Goal: Use online tool/utility: Utilize a website feature to perform a specific function

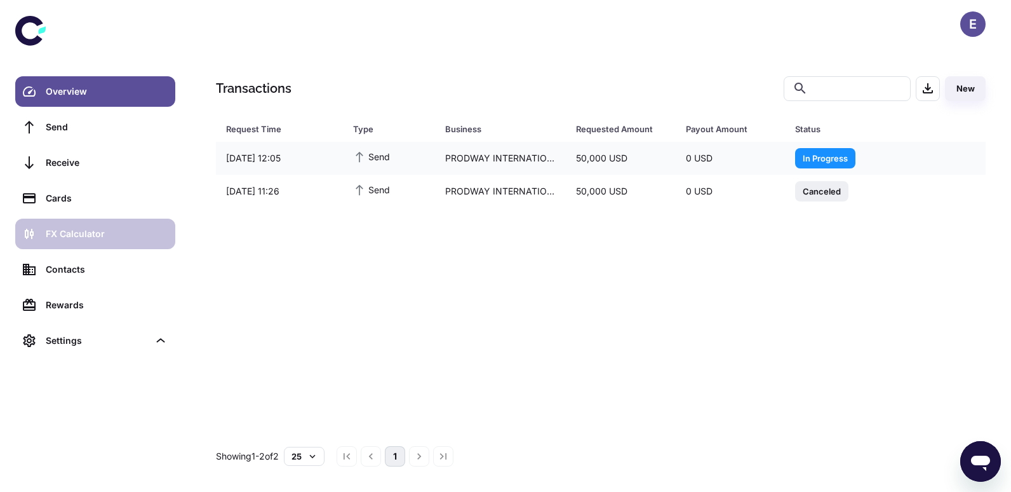
click at [96, 234] on div "FX Calculator" at bounding box center [107, 234] width 122 height 14
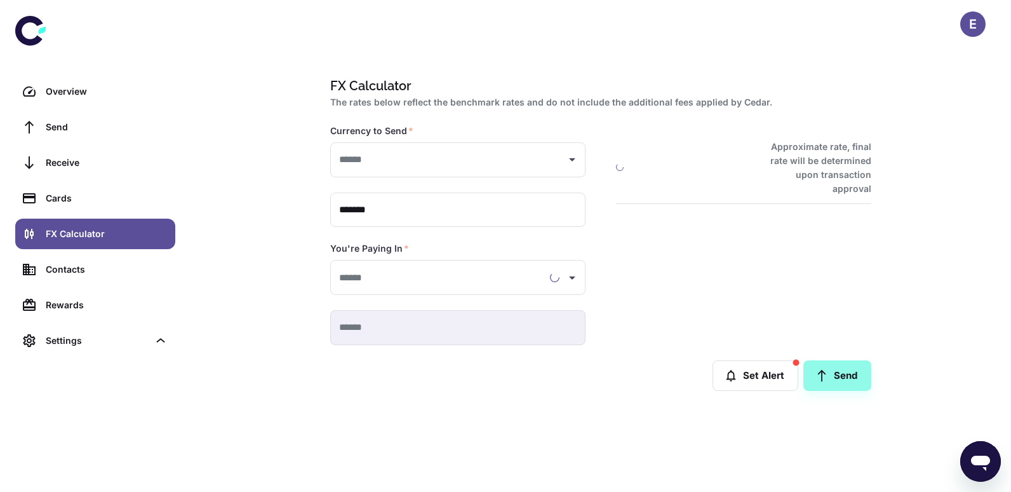
type input "**********"
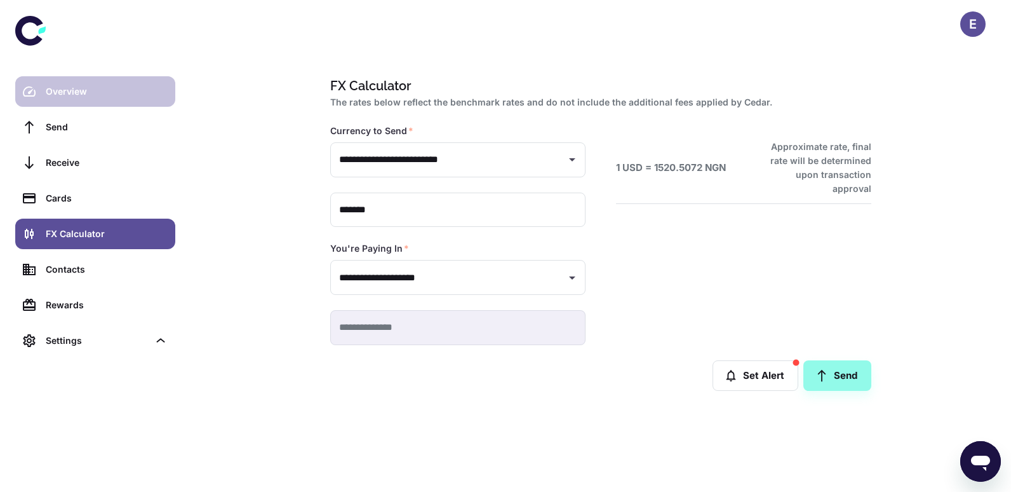
click at [79, 87] on div "Overview" at bounding box center [107, 91] width 122 height 14
